Goal: Task Accomplishment & Management: Use online tool/utility

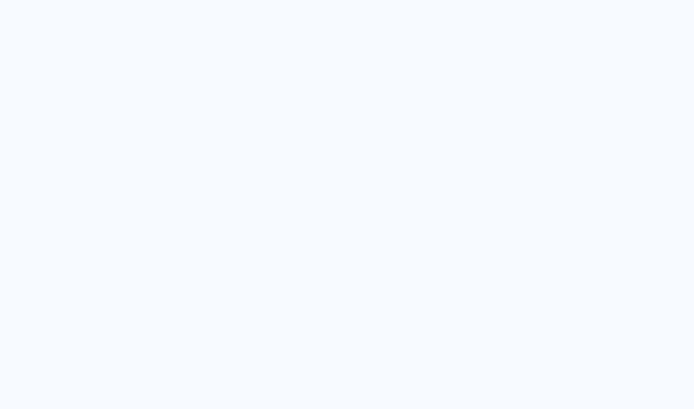
click at [324, 50] on quentale-app at bounding box center [347, 204] width 694 height 409
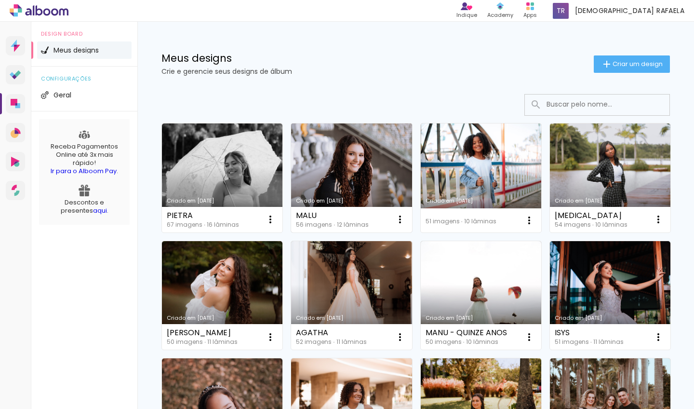
scroll to position [41, 0]
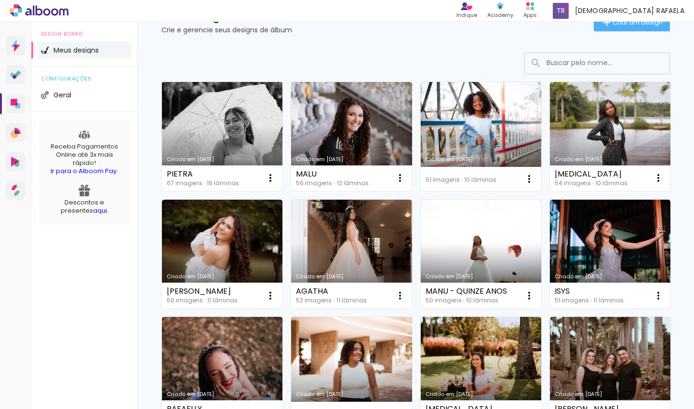
click at [243, 103] on link "Criado em [DATE]" at bounding box center [222, 136] width 120 height 109
